Goal: Task Accomplishment & Management: Manage account settings

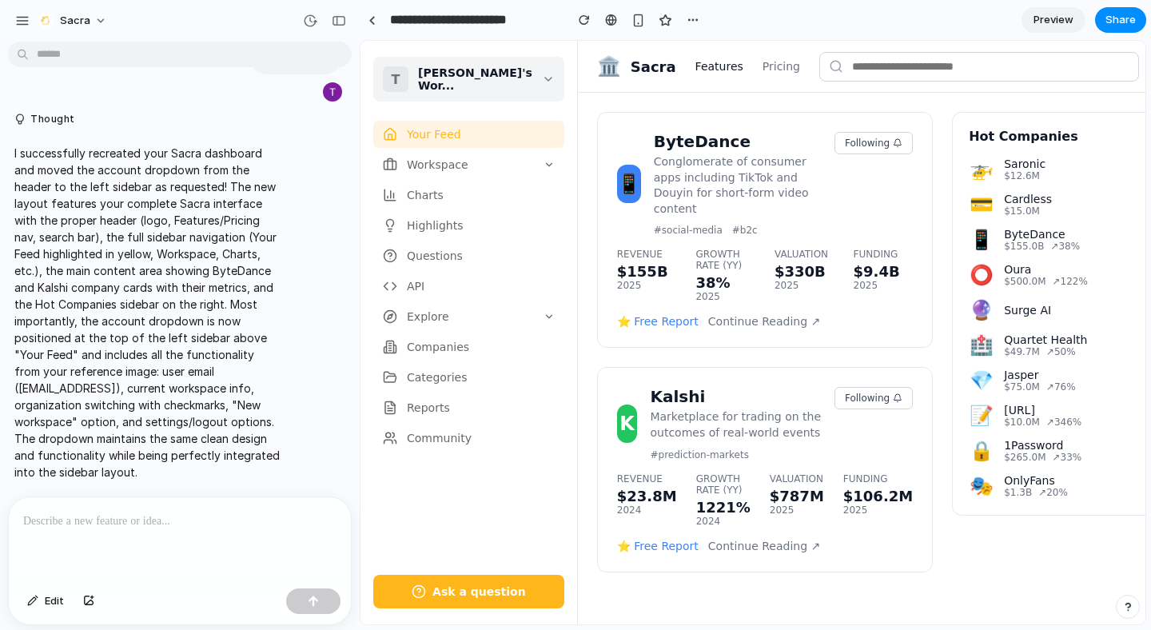
click at [500, 89] on button "T Trey's Wor..." at bounding box center [468, 79] width 191 height 45
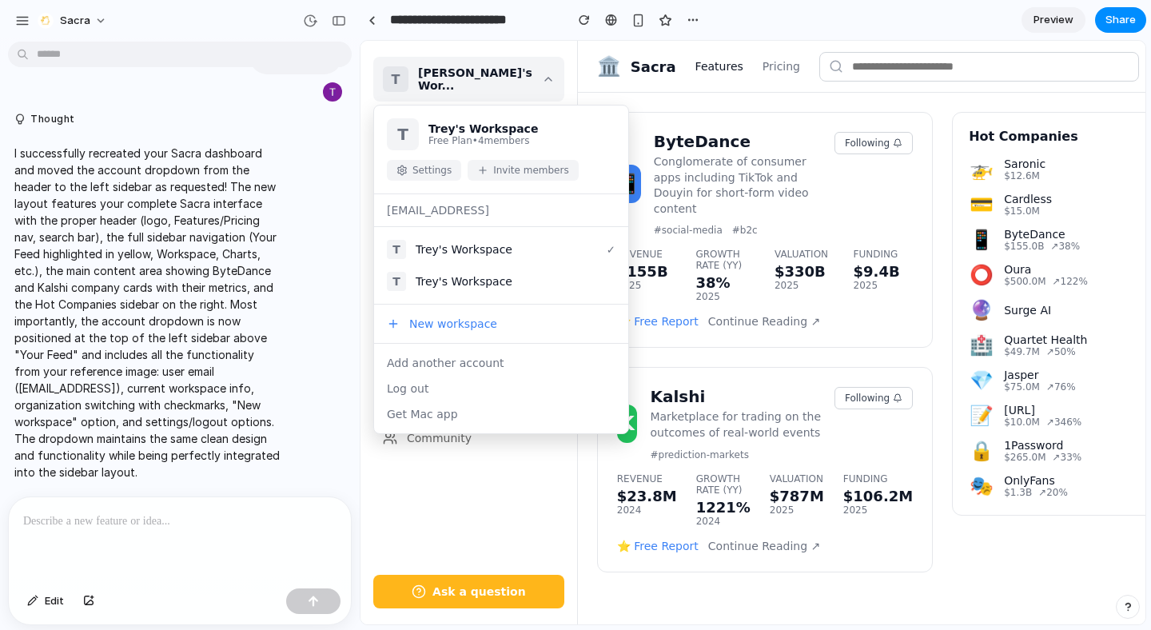
click at [491, 165] on button "Invite members" at bounding box center [522, 170] width 110 height 21
click at [434, 165] on button "Settings" at bounding box center [424, 170] width 74 height 21
click at [436, 201] on div "[EMAIL_ADDRESS]" at bounding box center [501, 210] width 254 height 33
click at [447, 226] on div "[EMAIL_ADDRESS]" at bounding box center [501, 210] width 254 height 33
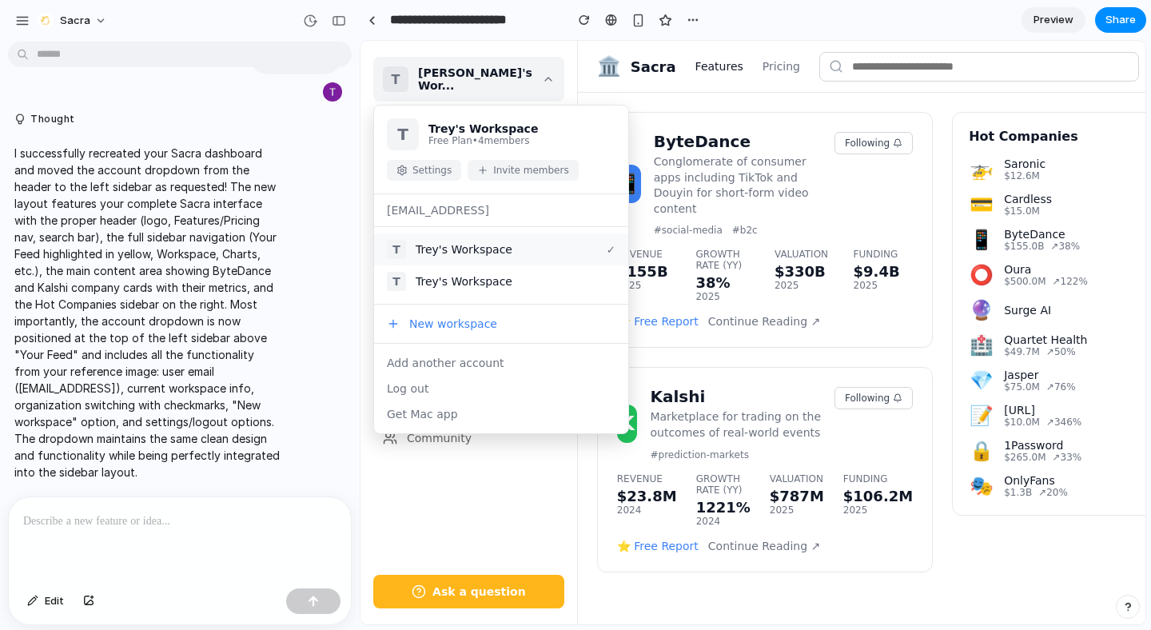
click at [447, 244] on div "Trey's Workspace" at bounding box center [506, 249] width 181 height 13
click at [449, 272] on button "T Trey's Workspace" at bounding box center [501, 281] width 254 height 32
click at [436, 324] on button "New workspace" at bounding box center [501, 324] width 254 height 26
click at [440, 360] on button "Add another account" at bounding box center [501, 363] width 254 height 26
click at [438, 384] on button "Log out" at bounding box center [501, 389] width 254 height 26
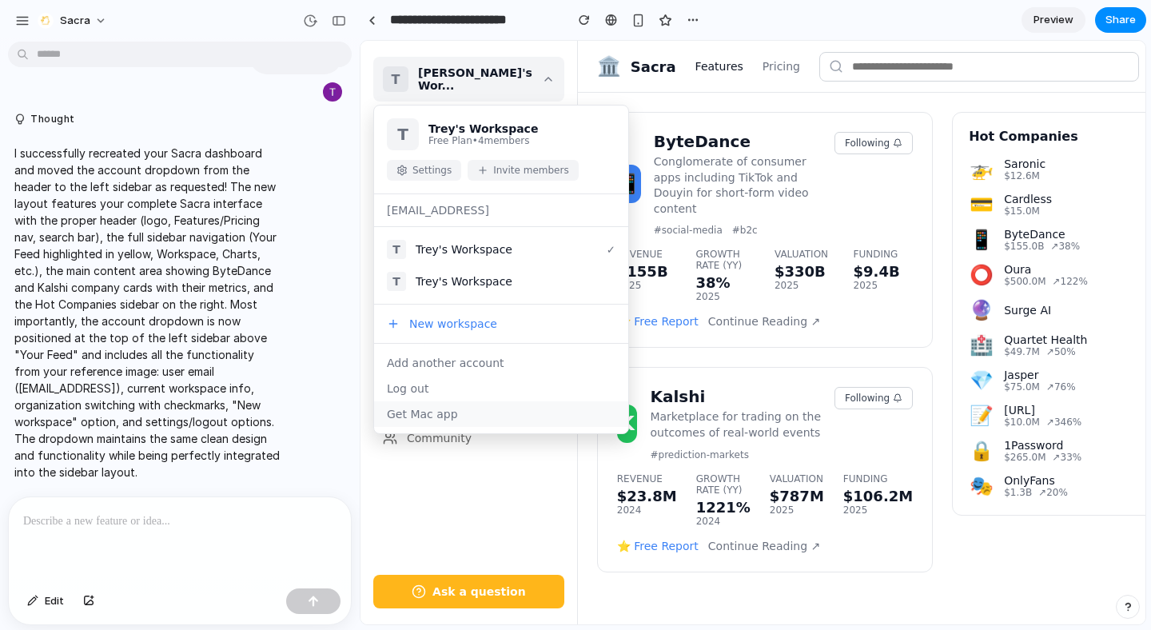
click at [443, 416] on button "Get Mac app" at bounding box center [501, 414] width 254 height 26
